Goal: Task Accomplishment & Management: Use online tool/utility

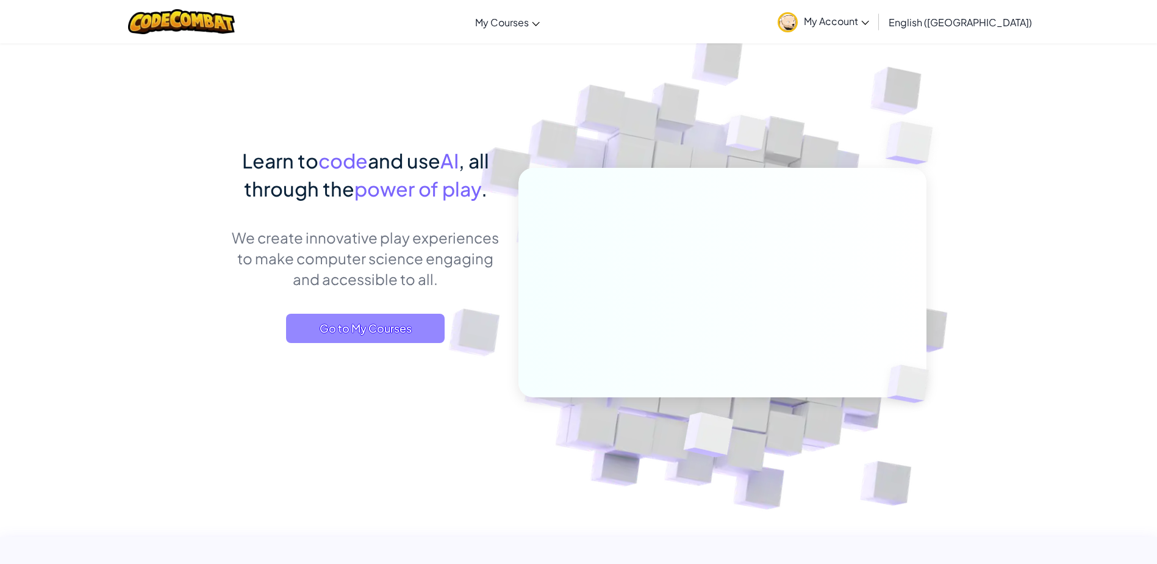
click at [397, 331] on span "Go to My Courses" at bounding box center [365, 328] width 159 height 29
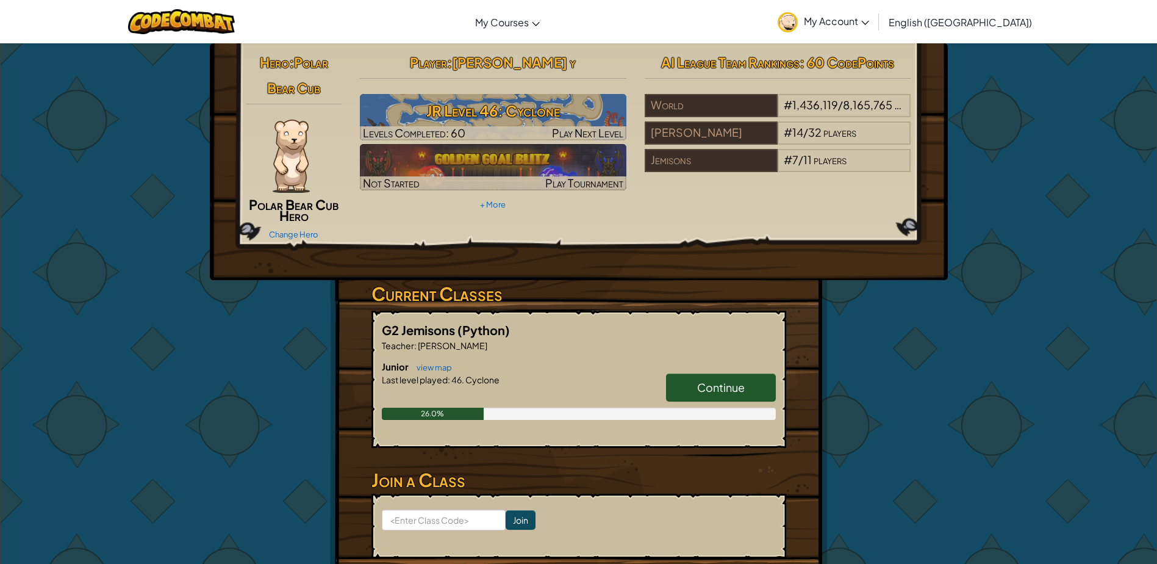
click at [718, 388] on span "Continue" at bounding box center [721, 387] width 48 height 14
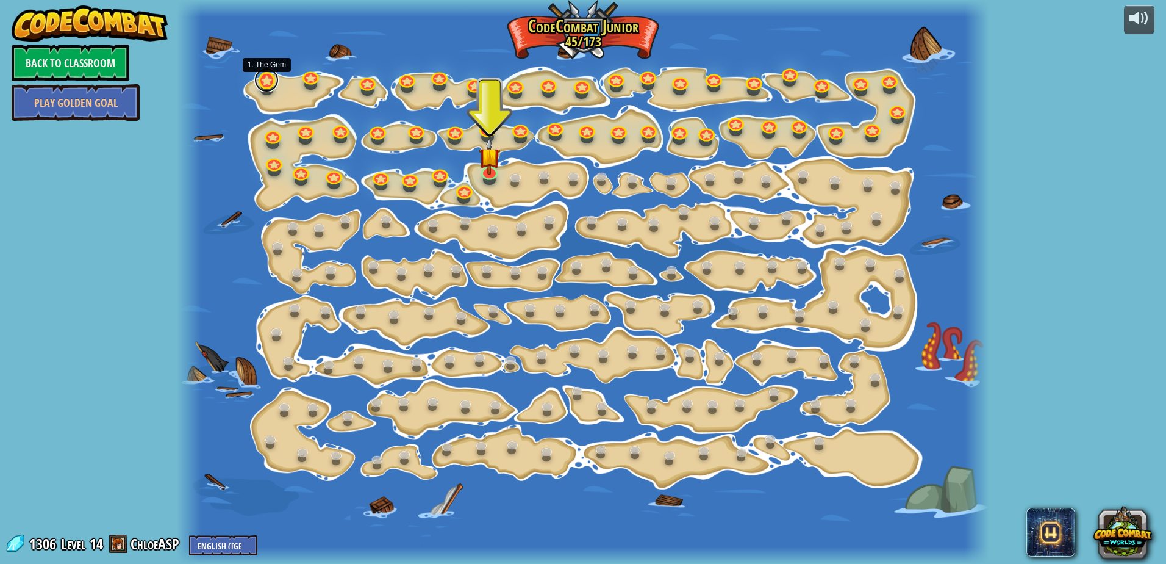
click at [268, 76] on link at bounding box center [266, 80] width 24 height 24
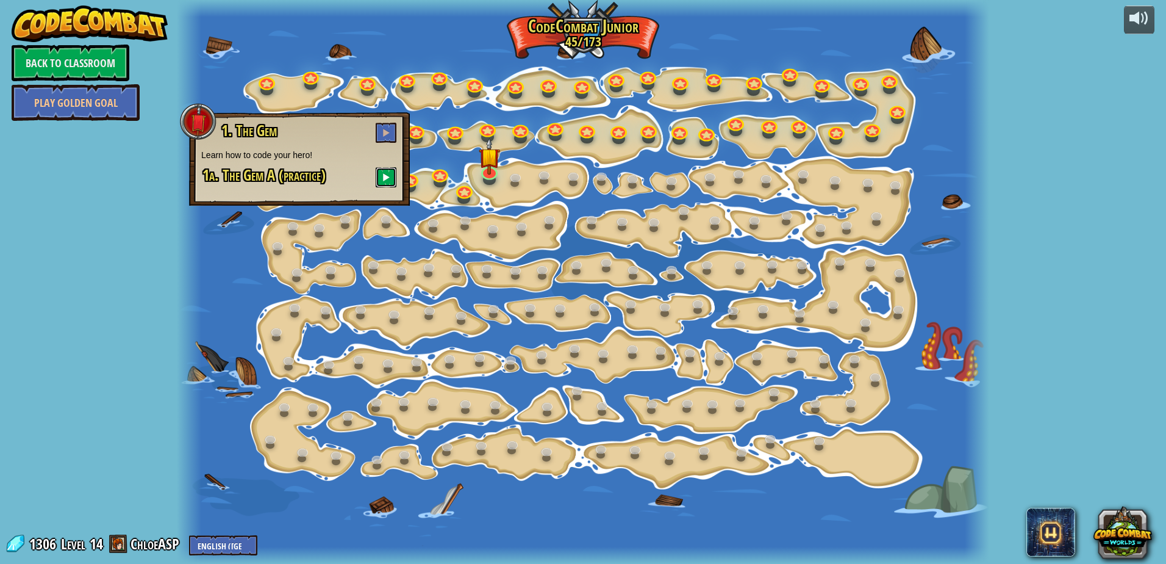
click at [392, 172] on button at bounding box center [386, 177] width 21 height 20
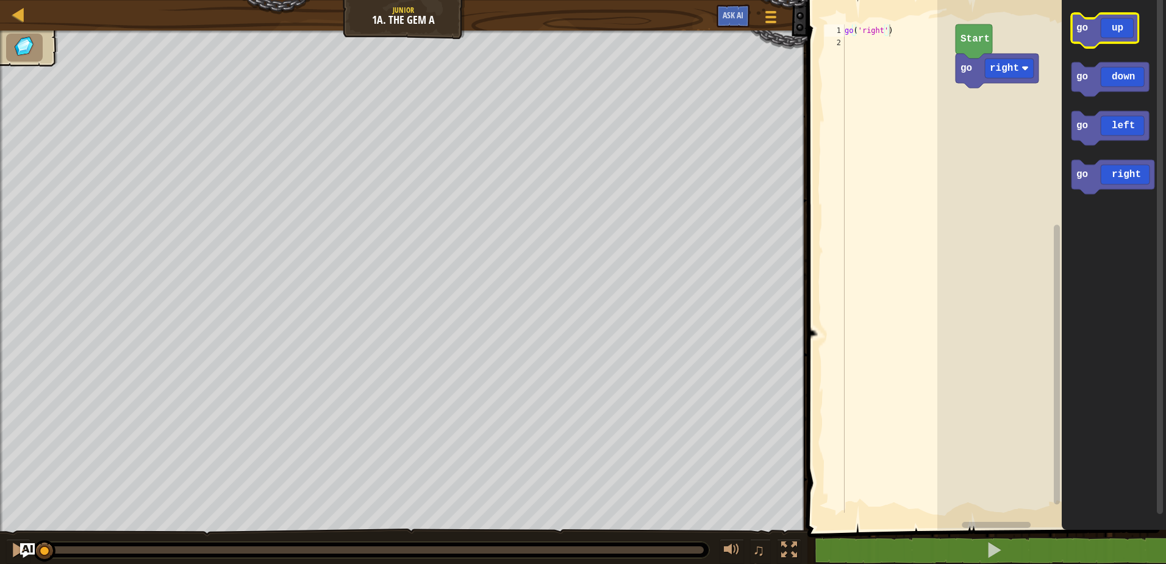
click at [1077, 23] on text "go" at bounding box center [1083, 28] width 12 height 11
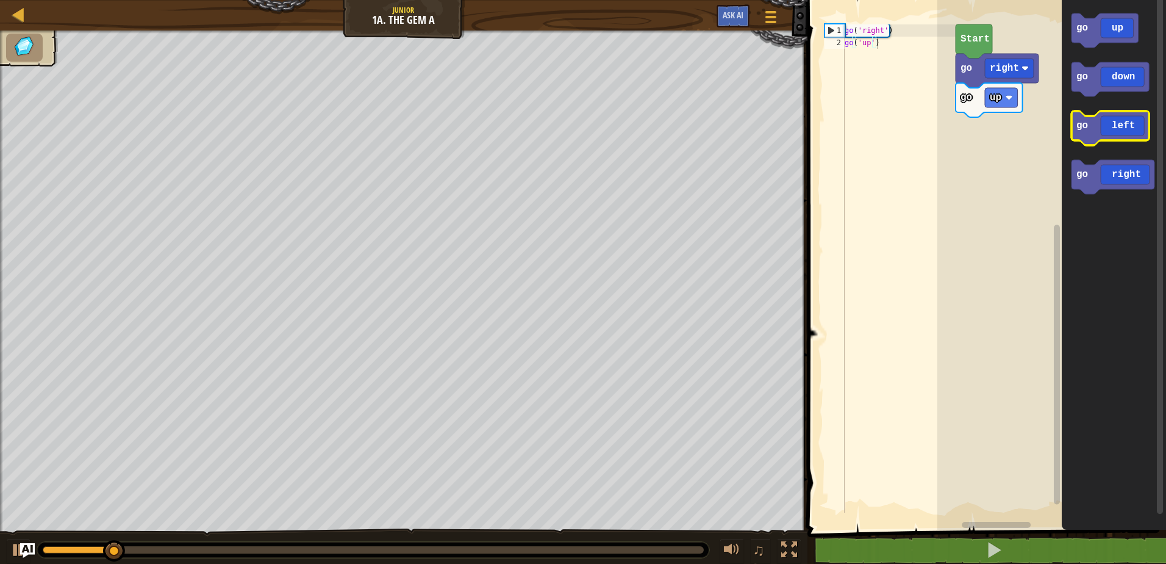
click at [1079, 129] on text "go" at bounding box center [1083, 125] width 12 height 11
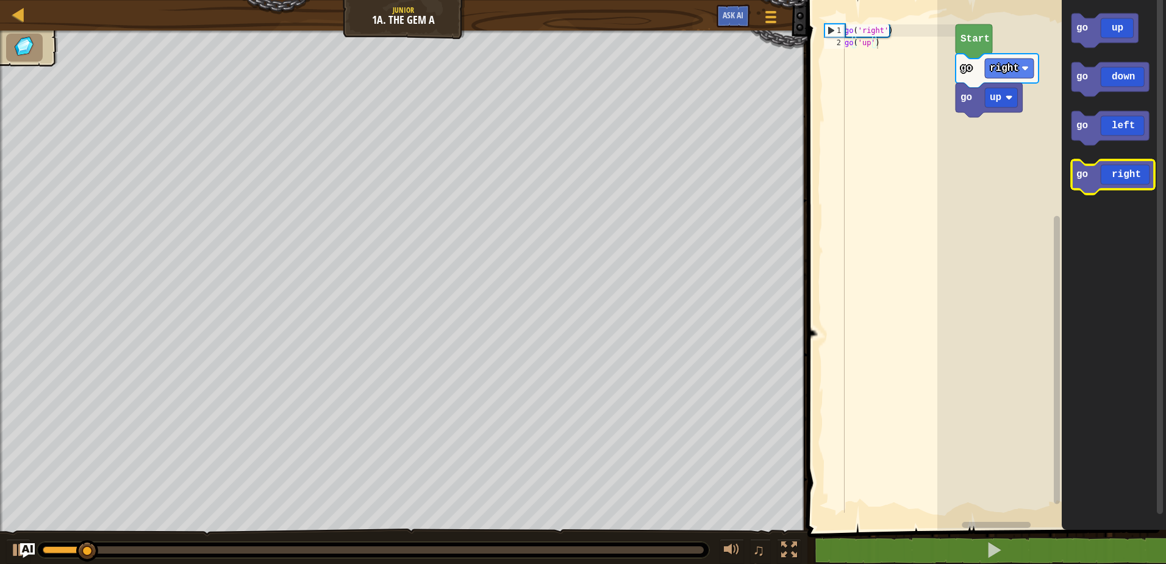
click at [1091, 186] on icon "Blockly Workspace" at bounding box center [1113, 177] width 83 height 34
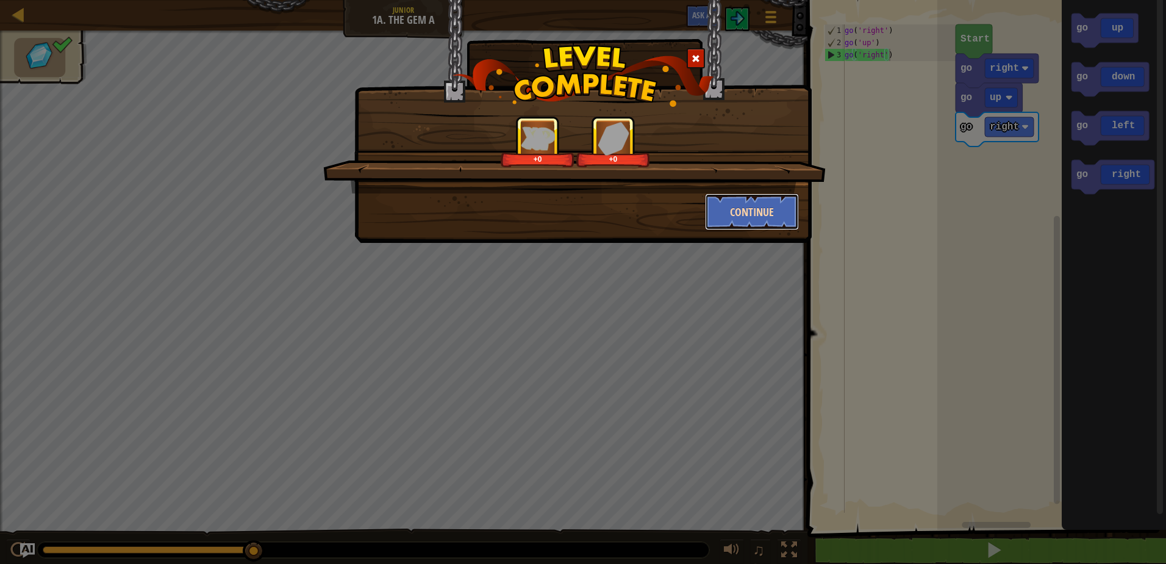
click at [735, 212] on button "Continue" at bounding box center [752, 211] width 95 height 37
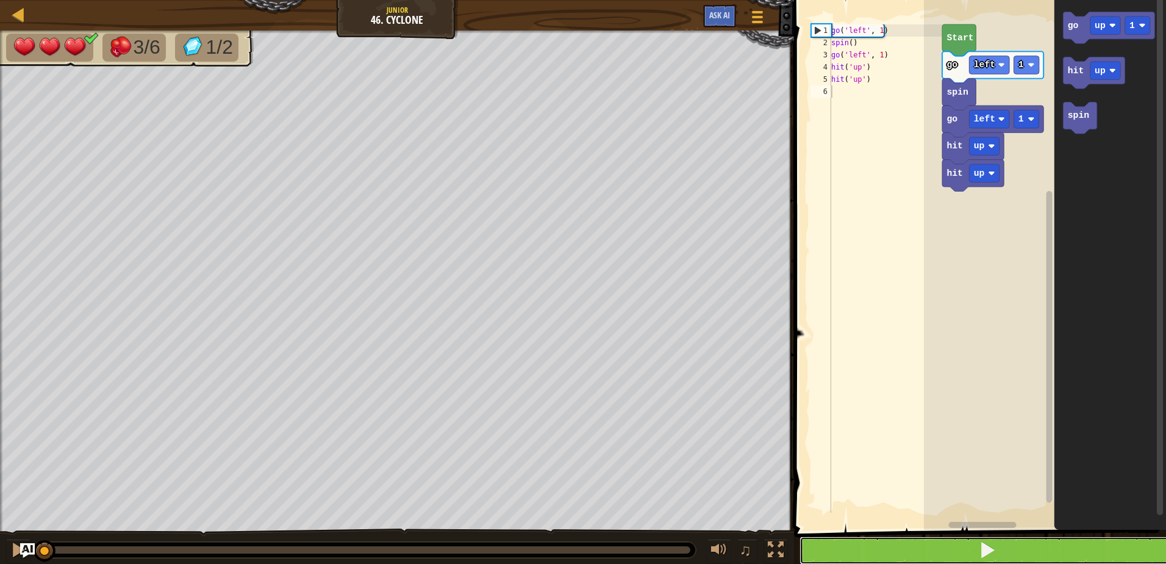
click at [957, 555] on button at bounding box center [988, 550] width 376 height 28
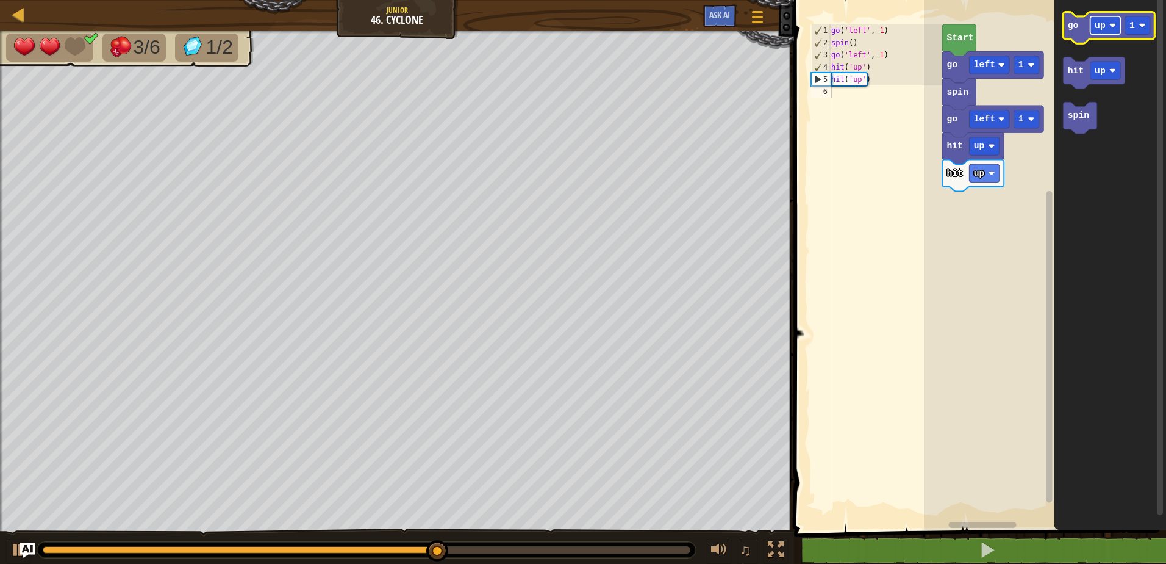
click at [1099, 34] on rect "Blockly Workspace" at bounding box center [1106, 25] width 30 height 18
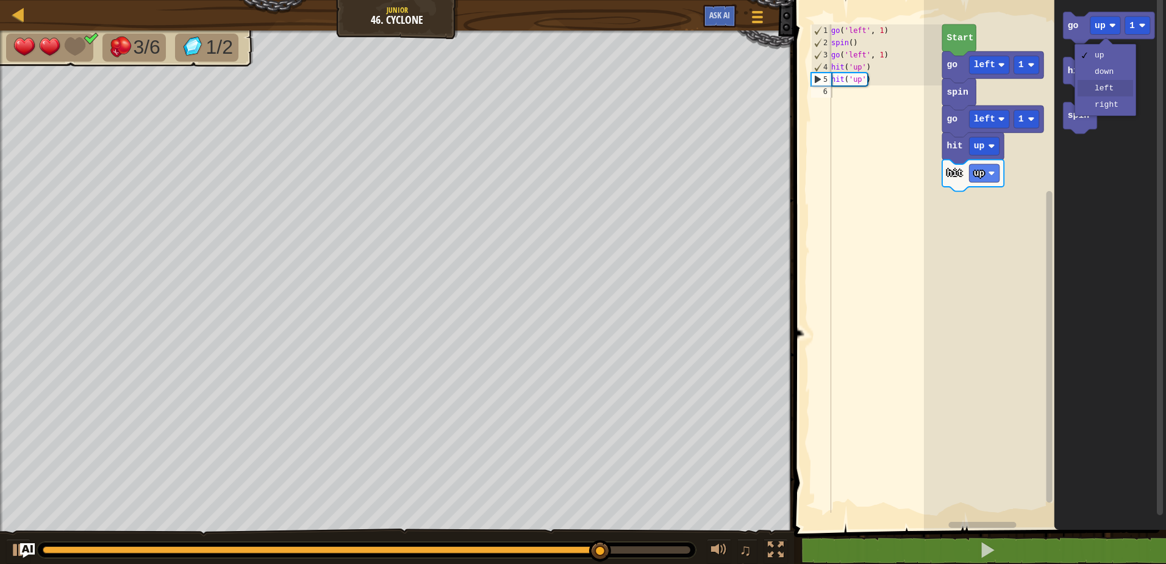
drag, startPoint x: 1088, startPoint y: 90, endPoint x: 1081, endPoint y: 75, distance: 16.7
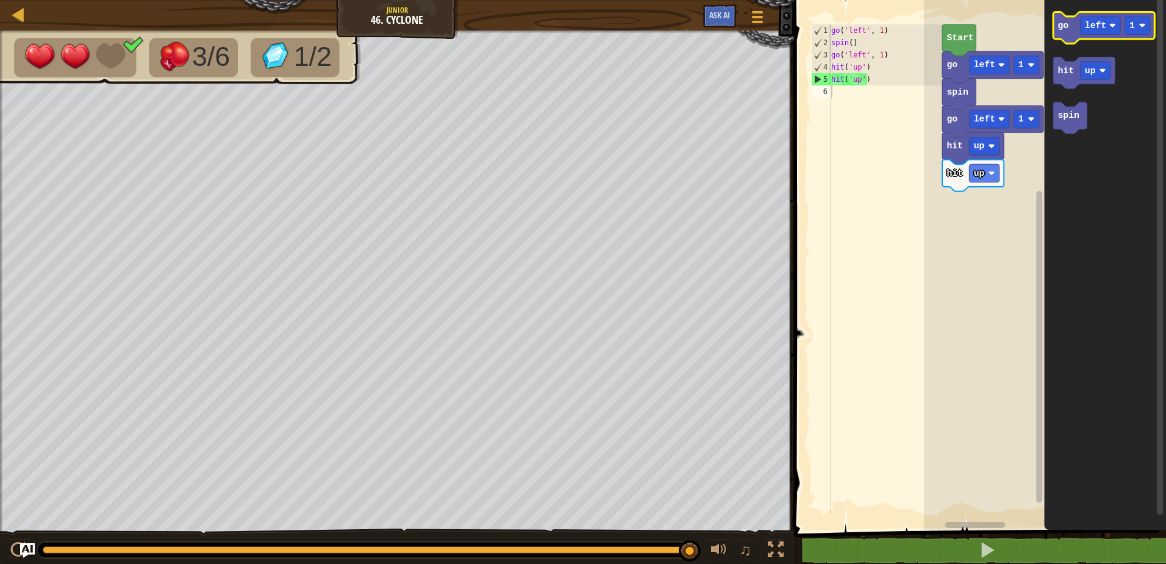
click at [1055, 21] on icon "Blockly Workspace" at bounding box center [1104, 28] width 101 height 32
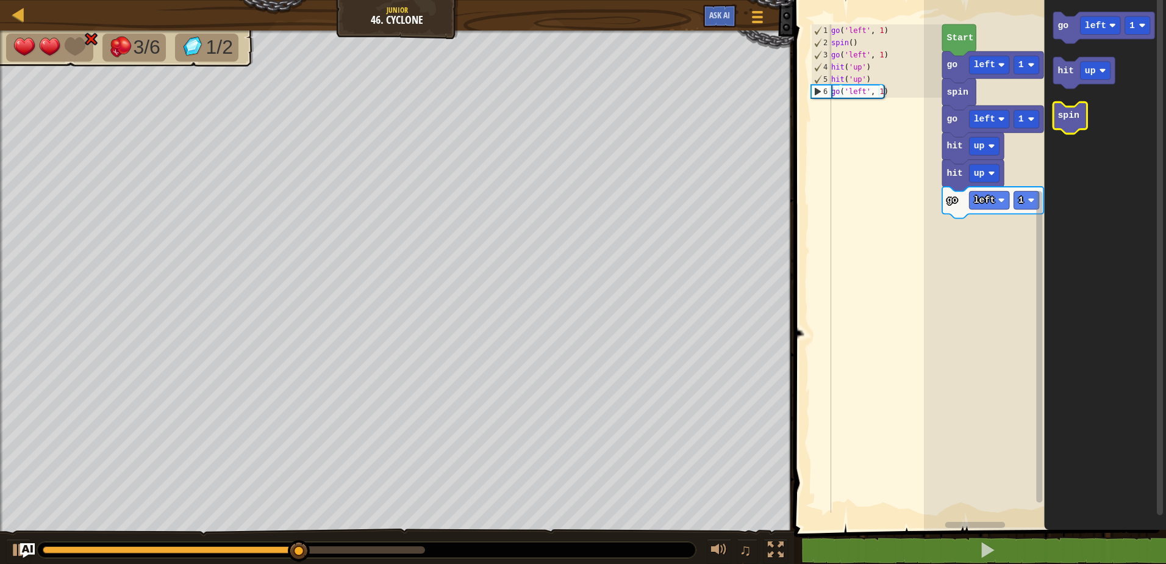
click at [1060, 124] on icon "Blockly Workspace" at bounding box center [1071, 118] width 34 height 32
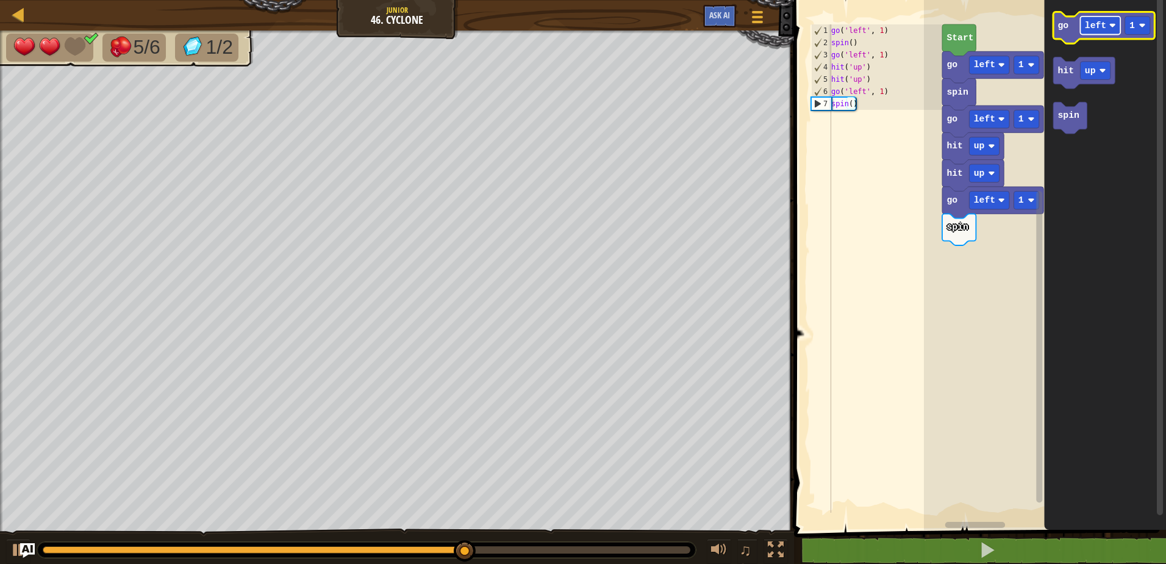
click at [1088, 26] on text "left" at bounding box center [1095, 26] width 21 height 10
click at [1063, 27] on text "go" at bounding box center [1064, 26] width 11 height 10
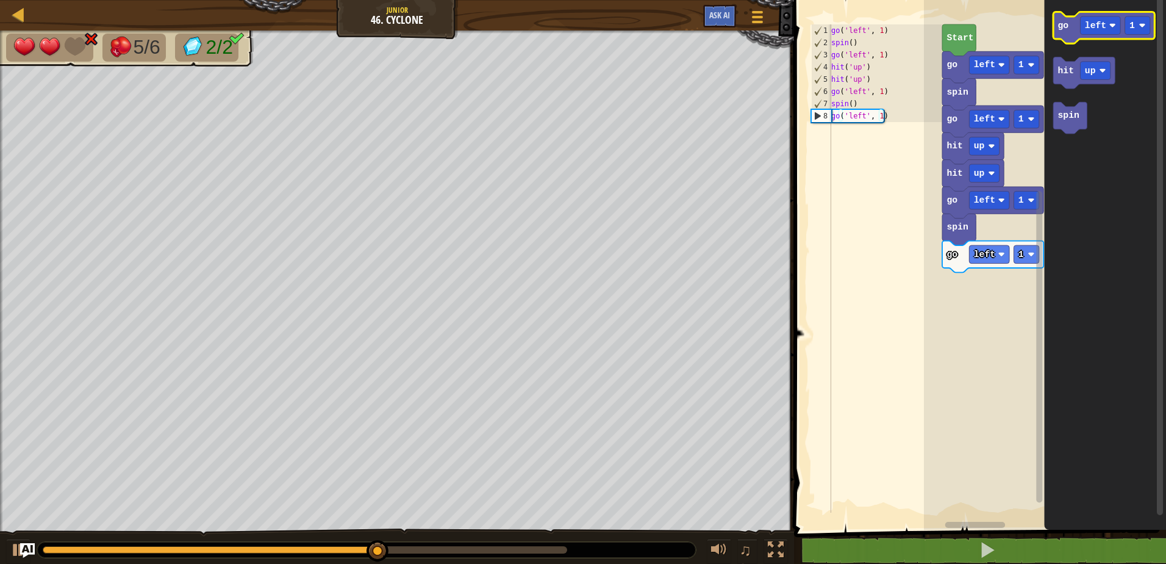
click at [1063, 27] on text "go" at bounding box center [1064, 26] width 11 height 10
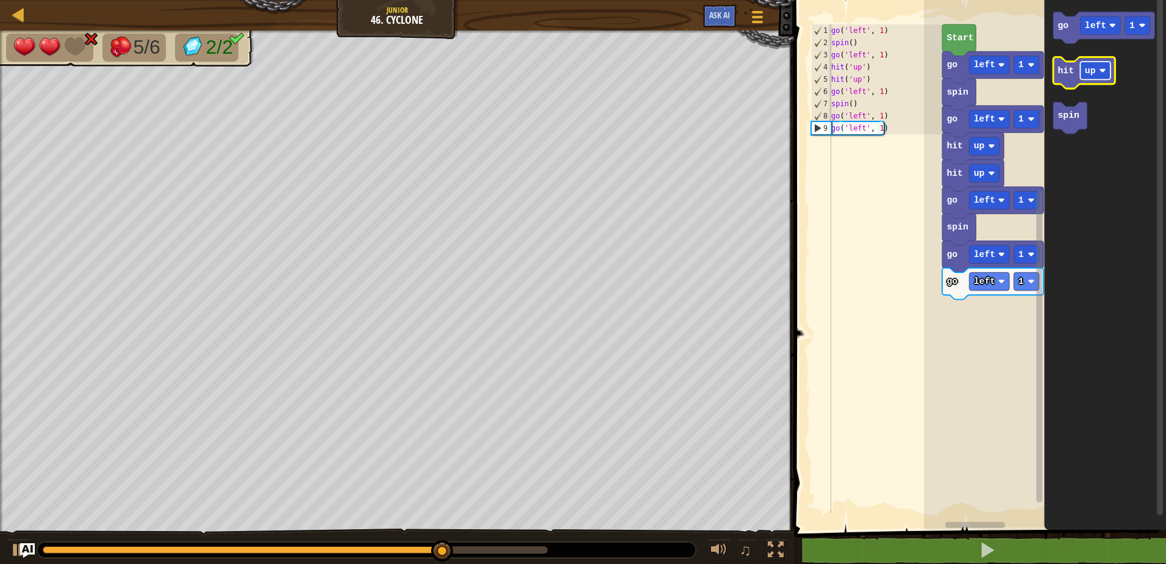
click at [1091, 76] on text "up" at bounding box center [1090, 71] width 11 height 10
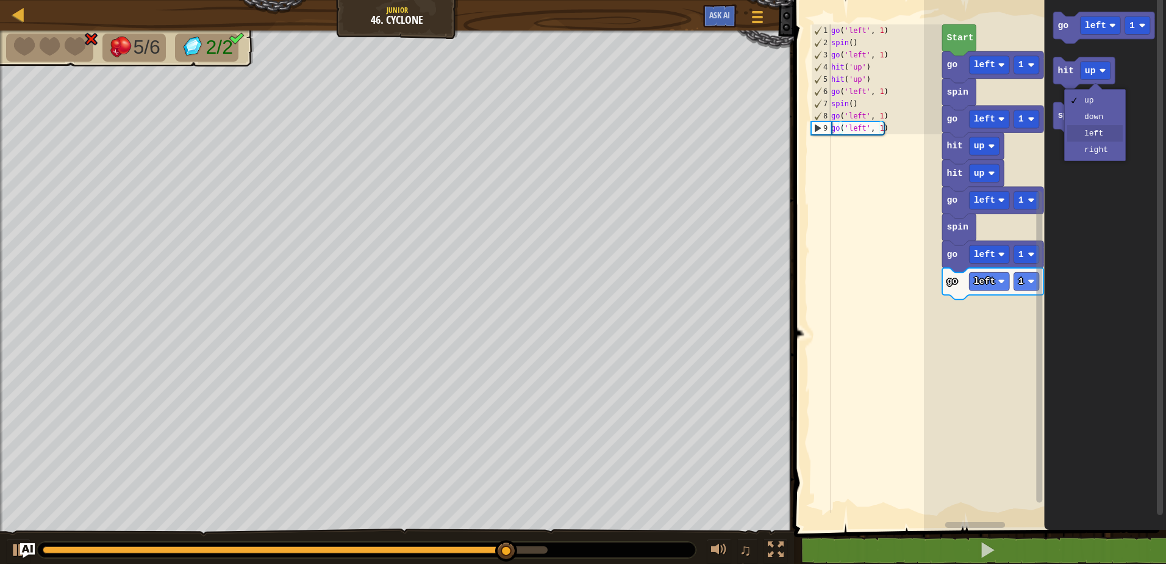
drag, startPoint x: 1091, startPoint y: 134, endPoint x: 1082, endPoint y: 117, distance: 19.4
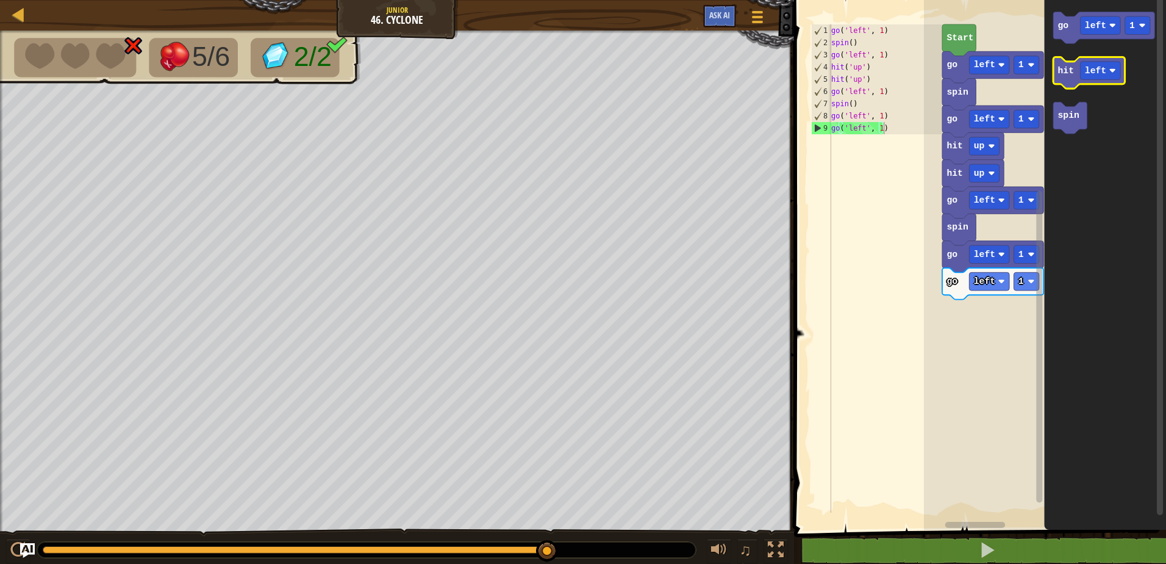
click at [1060, 75] on text "hit" at bounding box center [1067, 71] width 16 height 10
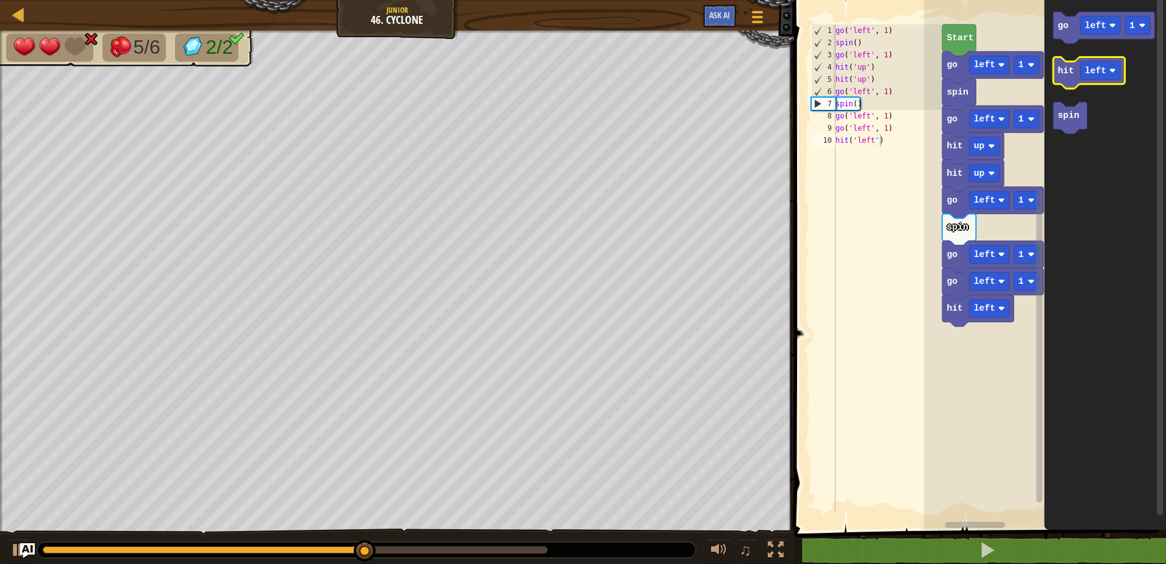
click at [1060, 75] on text "hit" at bounding box center [1067, 71] width 16 height 10
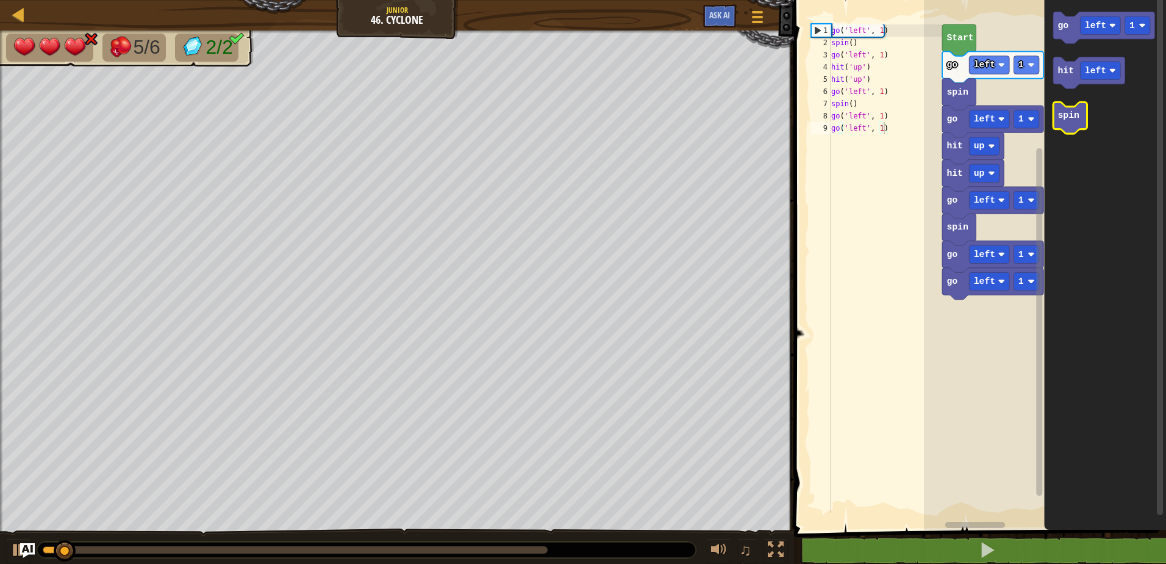
click at [1065, 109] on icon "Blockly Workspace" at bounding box center [1071, 118] width 34 height 32
click at [1067, 123] on icon "Blockly Workspace" at bounding box center [1071, 118] width 34 height 32
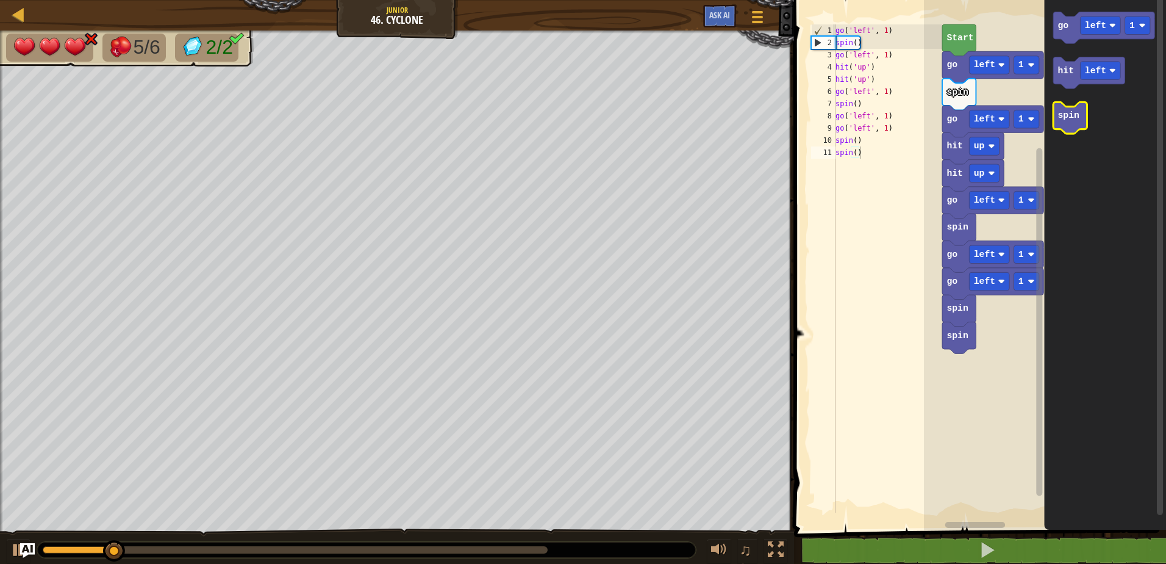
click at [1067, 123] on icon "Blockly Workspace" at bounding box center [1071, 118] width 34 height 32
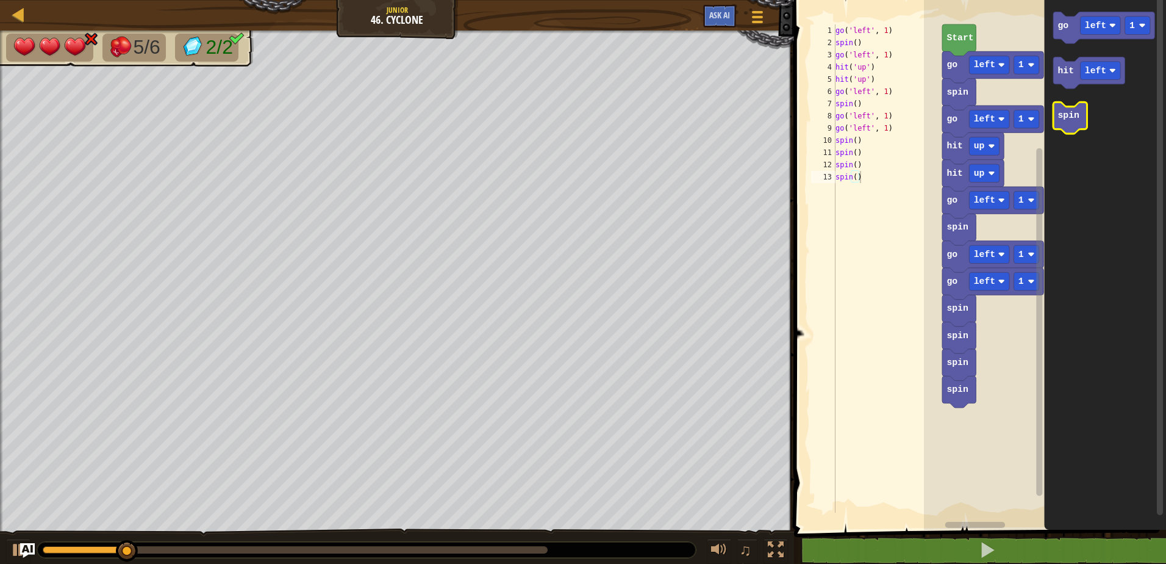
click at [1067, 123] on icon "Blockly Workspace" at bounding box center [1071, 118] width 34 height 32
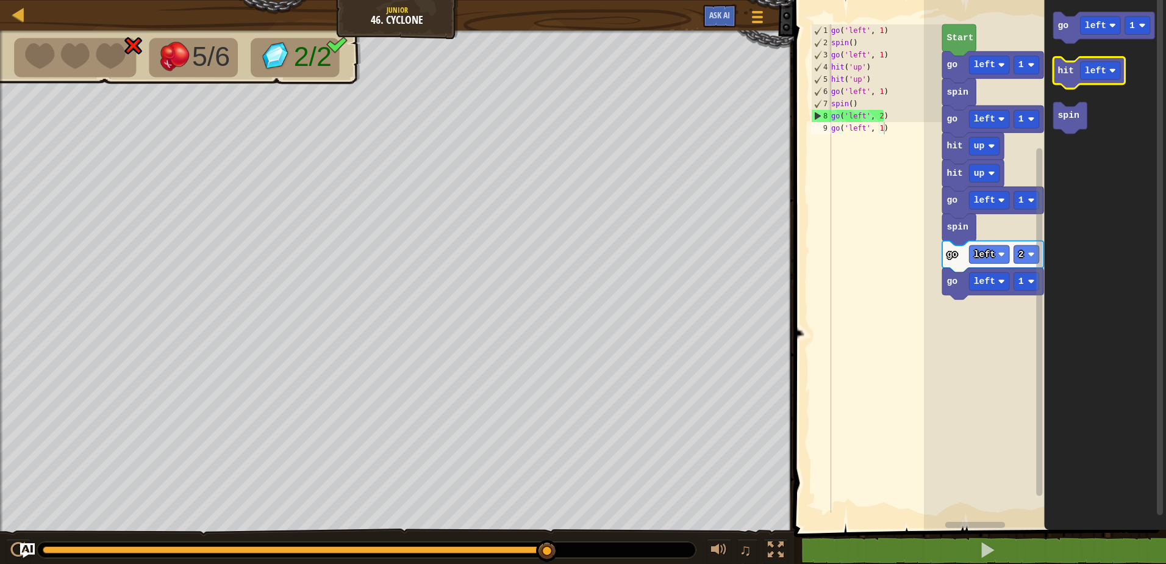
click at [1077, 71] on icon "Blockly Workspace" at bounding box center [1089, 73] width 71 height 32
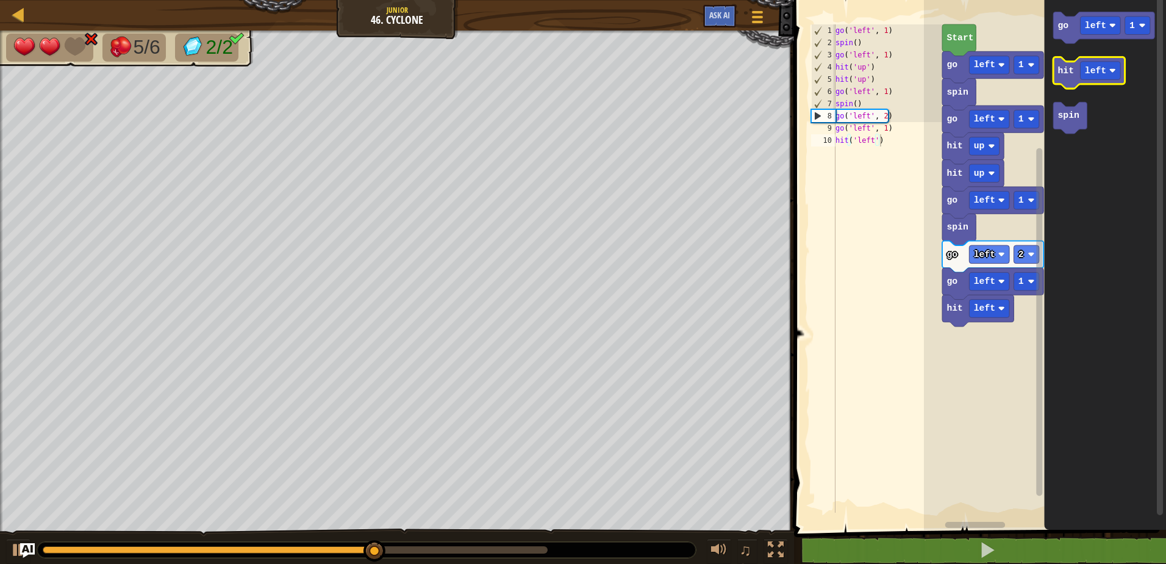
click at [1077, 71] on icon "Blockly Workspace" at bounding box center [1089, 73] width 71 height 32
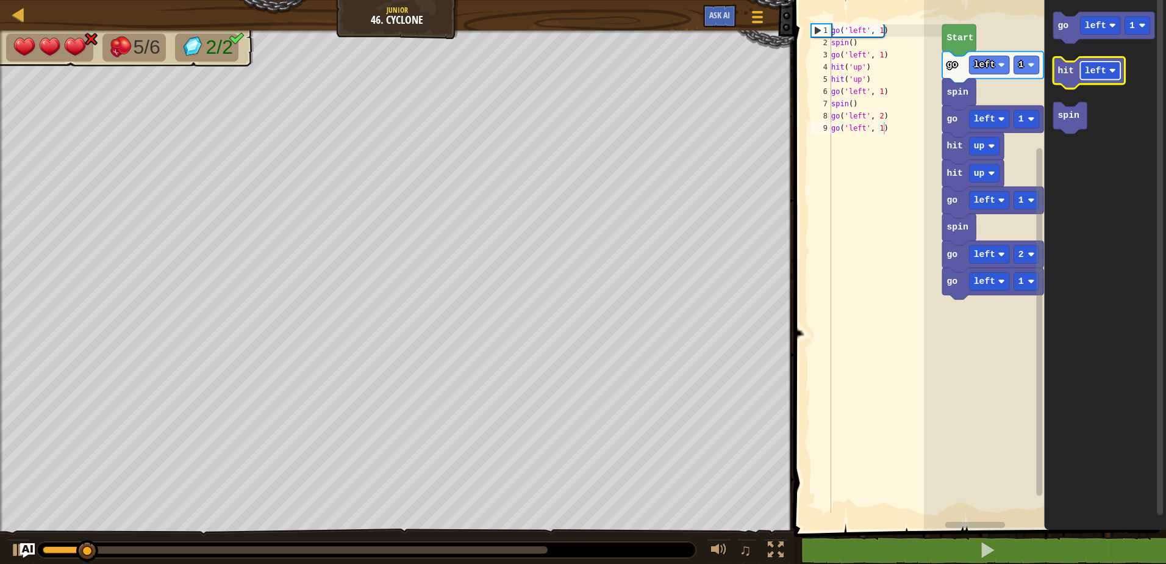
click at [1090, 74] on text "left" at bounding box center [1095, 71] width 21 height 10
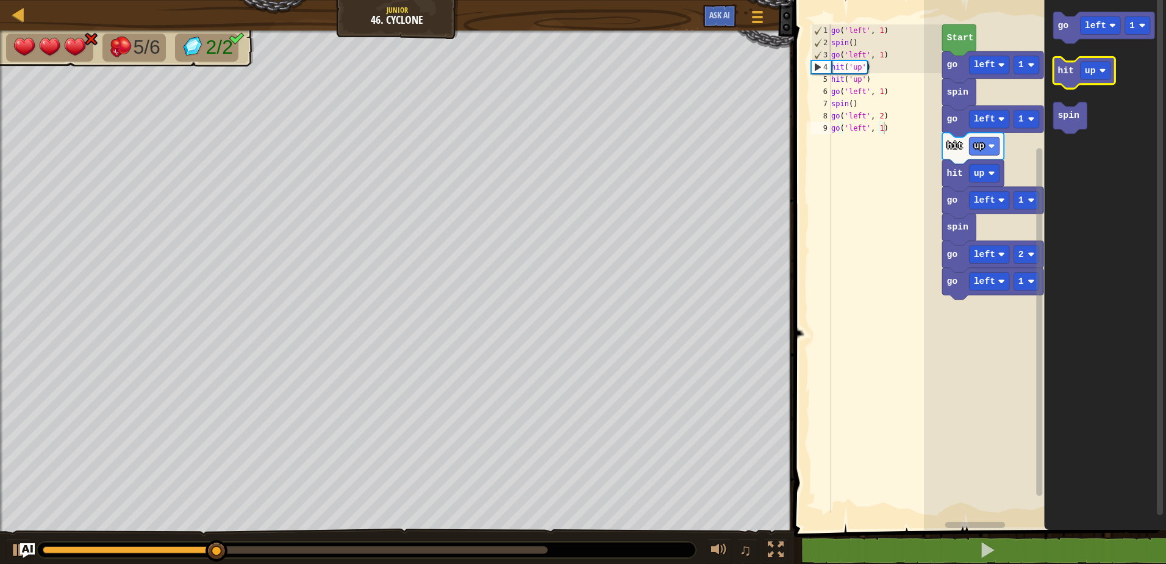
click at [1061, 80] on icon "Blockly Workspace" at bounding box center [1085, 73] width 62 height 32
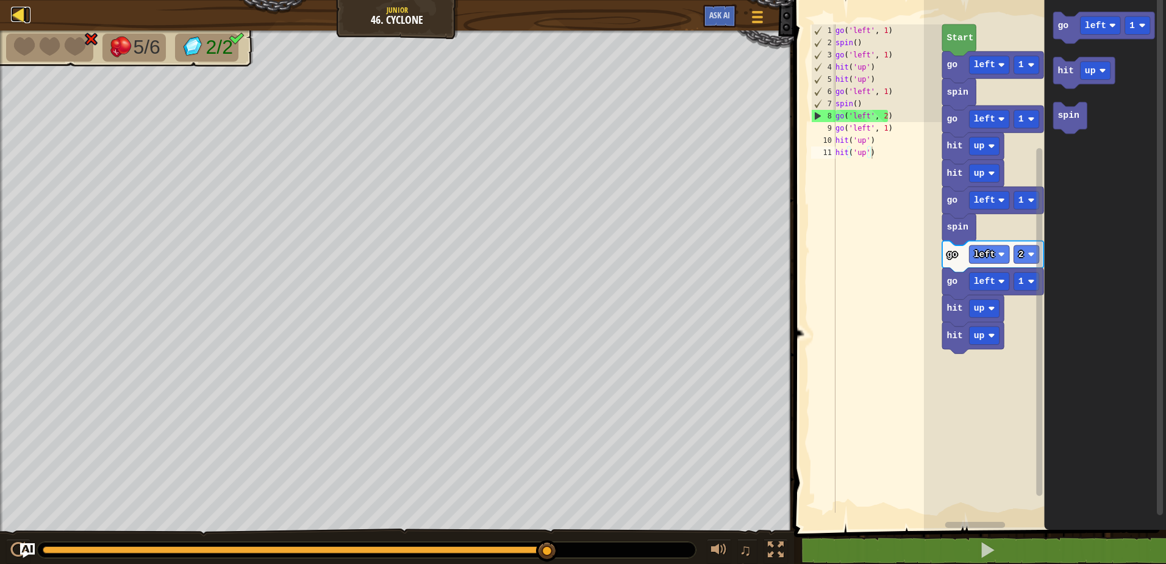
click at [20, 13] on div at bounding box center [18, 14] width 15 height 15
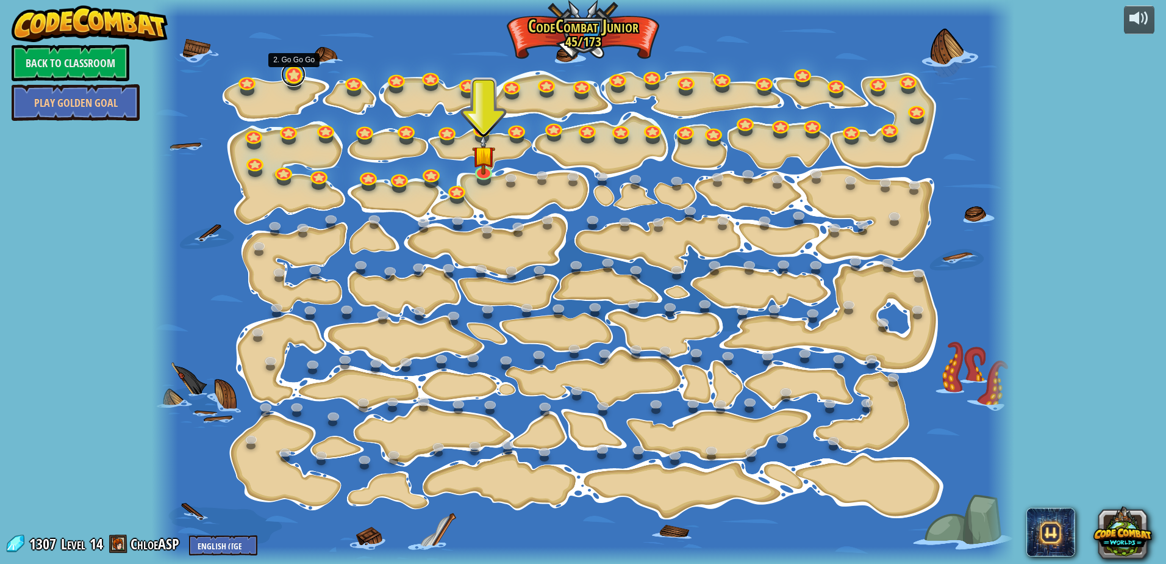
click at [297, 77] on link at bounding box center [293, 74] width 24 height 24
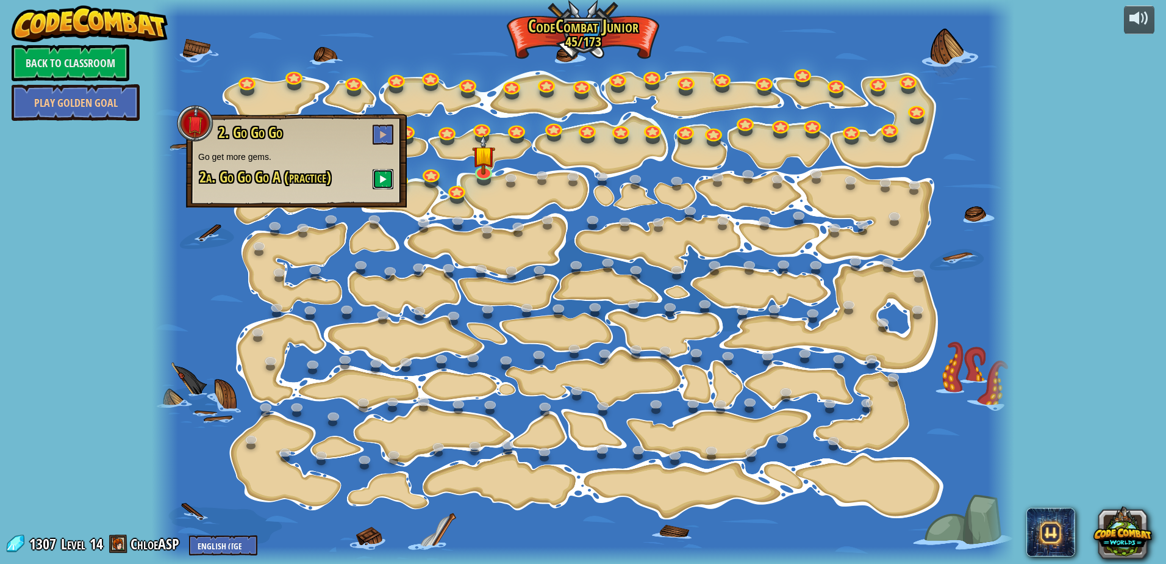
click at [381, 178] on span at bounding box center [383, 178] width 9 height 9
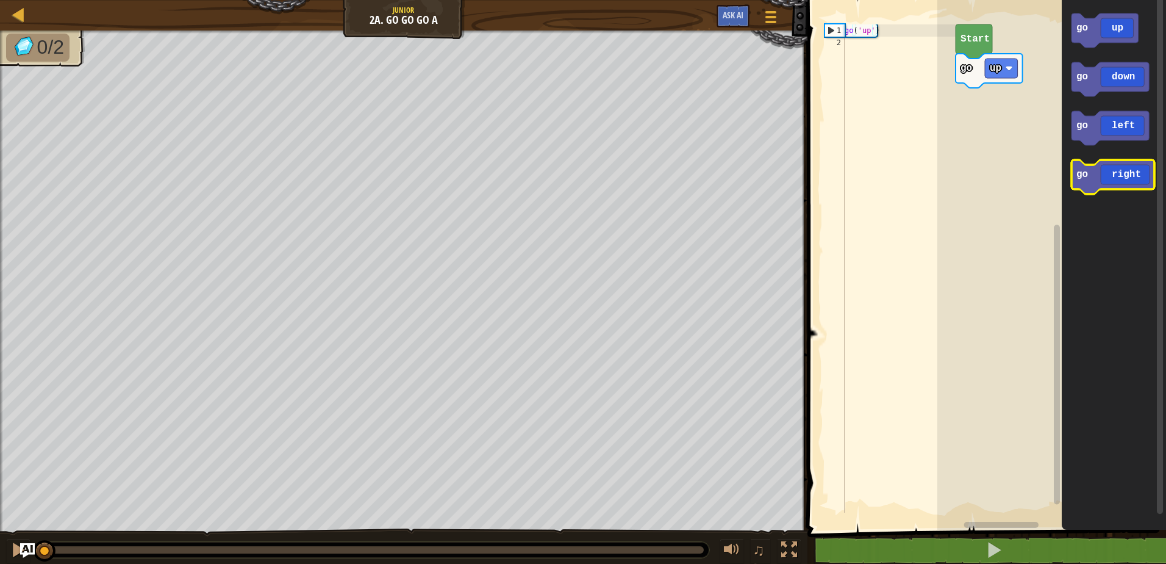
click at [1077, 185] on icon "Blockly Workspace" at bounding box center [1113, 177] width 83 height 34
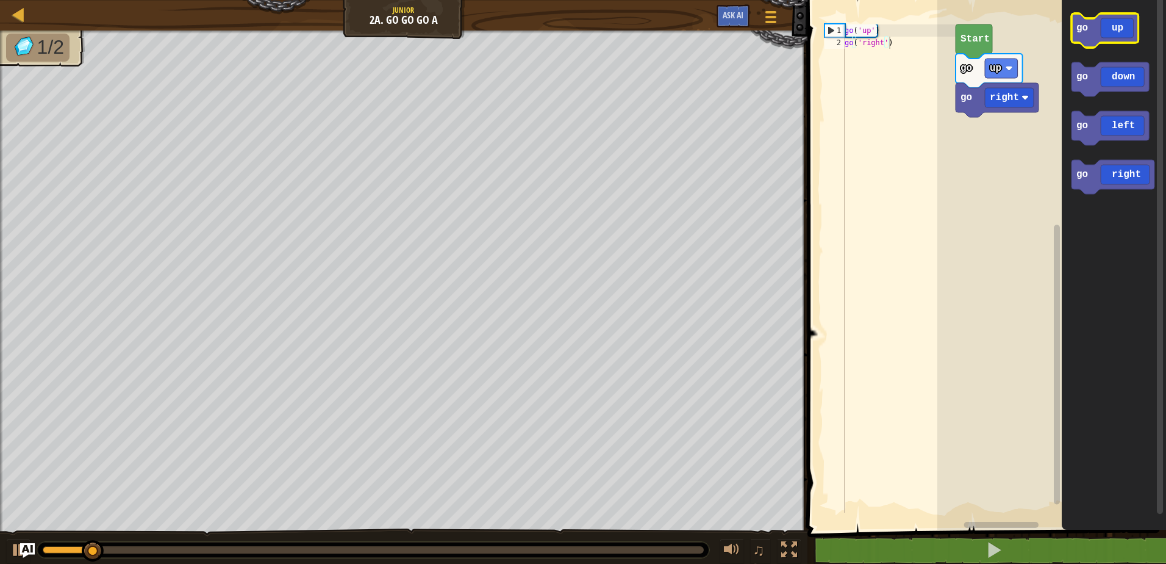
click at [1096, 41] on icon "Blockly Workspace" at bounding box center [1105, 30] width 67 height 34
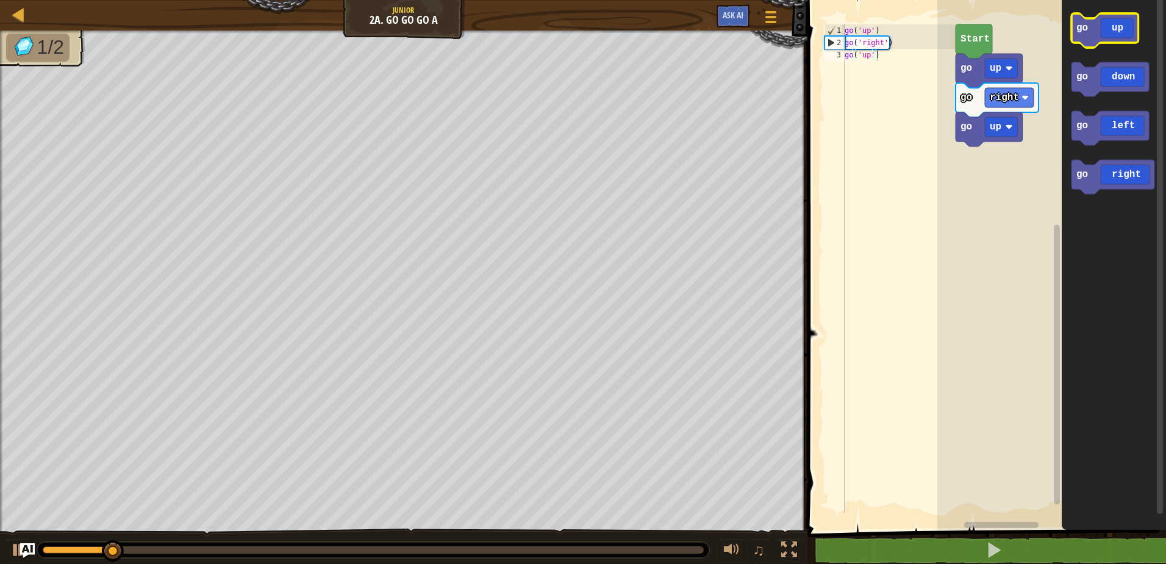
click at [1098, 41] on icon "Blockly Workspace" at bounding box center [1105, 30] width 67 height 34
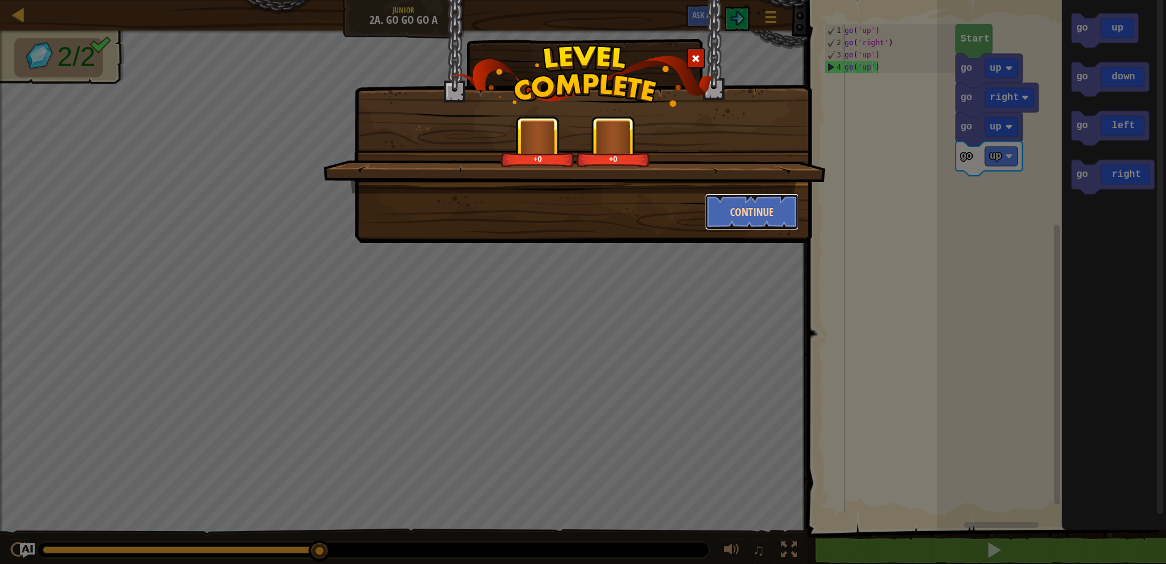
click at [742, 210] on button "Continue" at bounding box center [752, 211] width 95 height 37
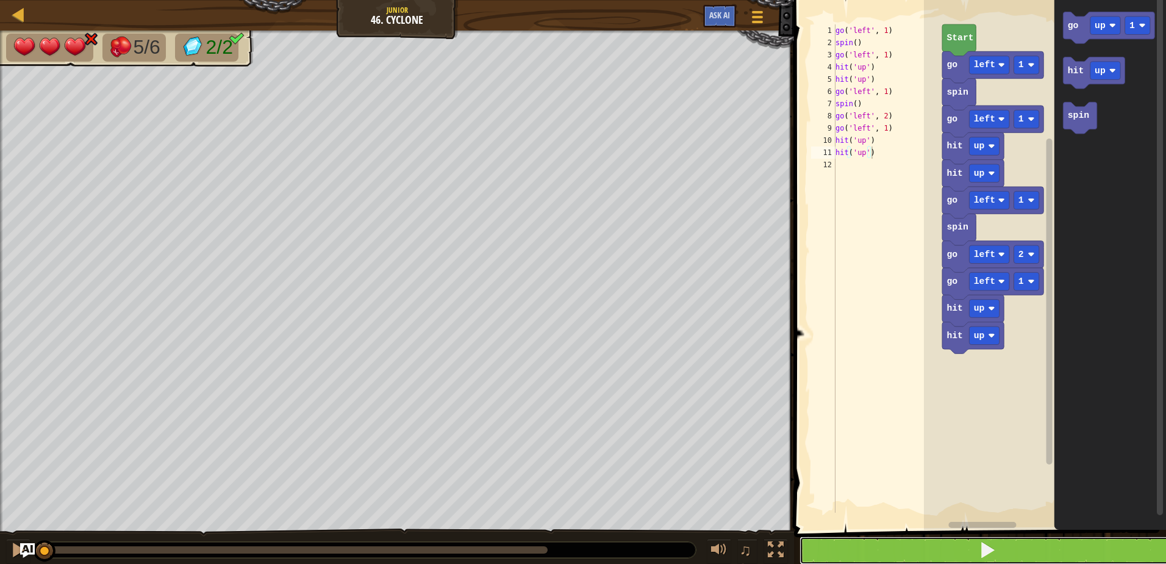
click at [885, 547] on button at bounding box center [988, 550] width 376 height 28
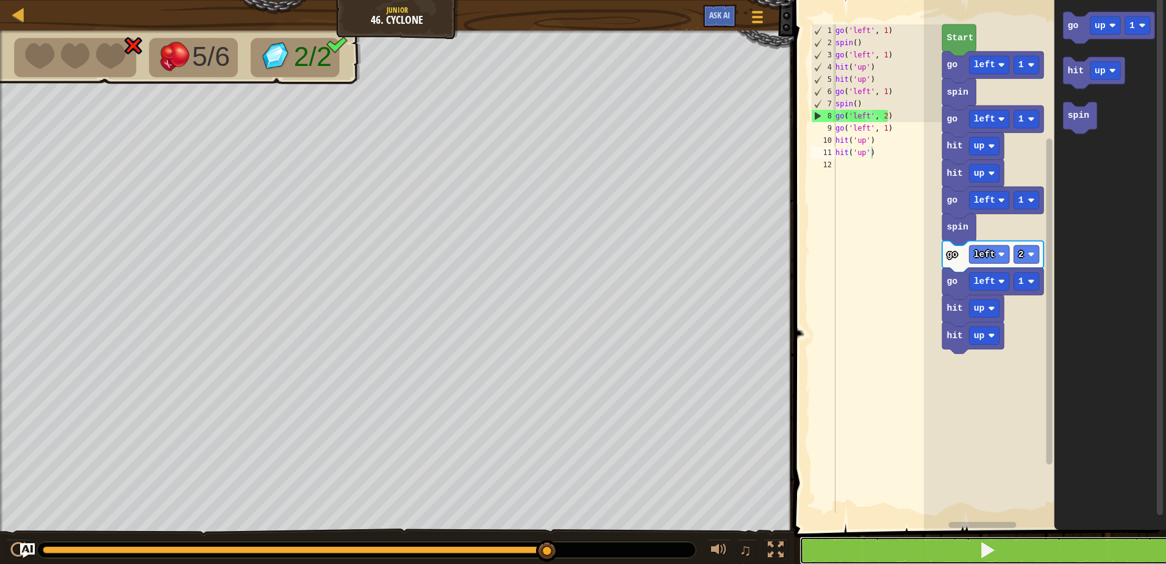
click at [900, 552] on button at bounding box center [988, 550] width 376 height 28
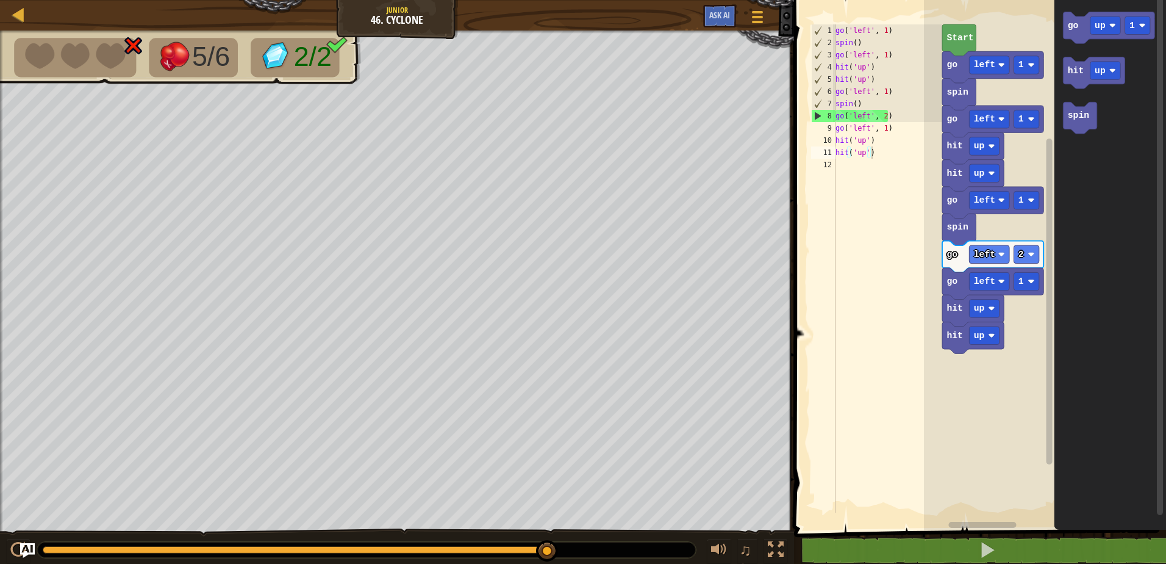
click at [1004, 172] on div "hit up hit up go left 1 go left 2 spin go left 1 hit up hit up go left 1 spin g…" at bounding box center [1045, 262] width 242 height 536
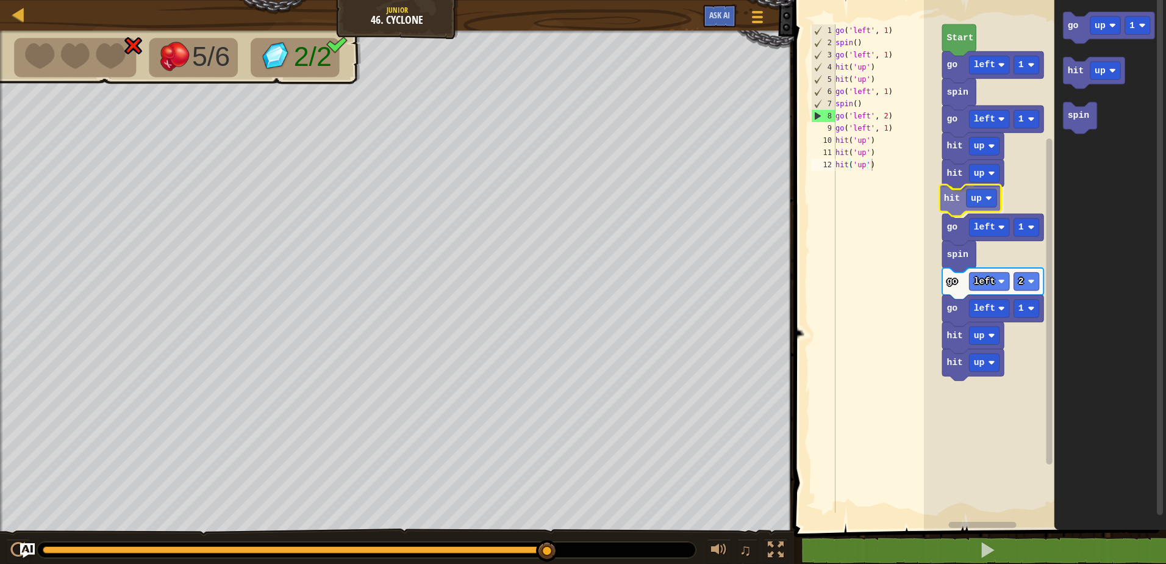
click at [948, 205] on div "hit up hit up hit up hit up hit up go left 1 go left 2 spin go left 1 go left 1…" at bounding box center [1045, 262] width 242 height 536
